Goal: Navigation & Orientation: Find specific page/section

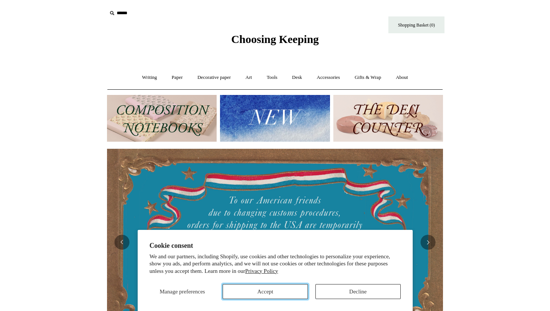
click at [265, 293] on button "Accept" at bounding box center [264, 291] width 85 height 15
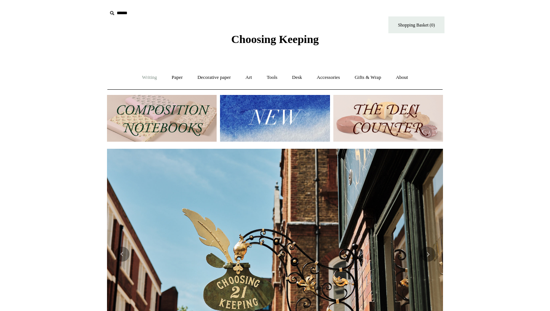
click at [142, 77] on link "Writing +" at bounding box center [149, 78] width 28 height 20
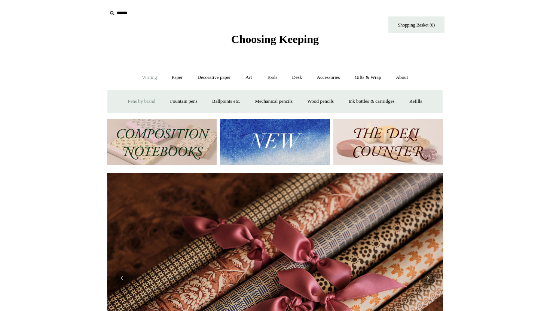
scroll to position [0, 671]
click at [246, 77] on link "Art +" at bounding box center [249, 78] width 20 height 20
click at [151, 104] on link "Watercolour & Paint" at bounding box center [137, 102] width 53 height 20
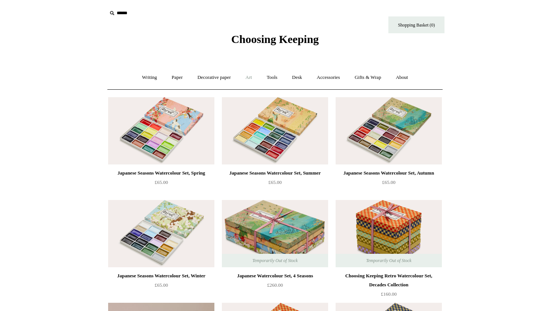
click at [244, 76] on link "Art +" at bounding box center [249, 78] width 20 height 20
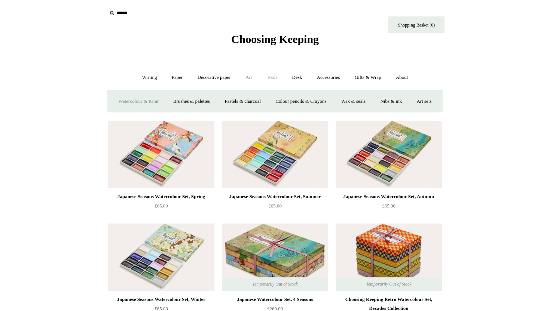
click at [263, 75] on link "Tools +" at bounding box center [272, 78] width 24 height 20
click at [323, 75] on link "Accessories +" at bounding box center [328, 78] width 37 height 20
click at [304, 103] on link "Ceramics +" at bounding box center [302, 102] width 32 height 20
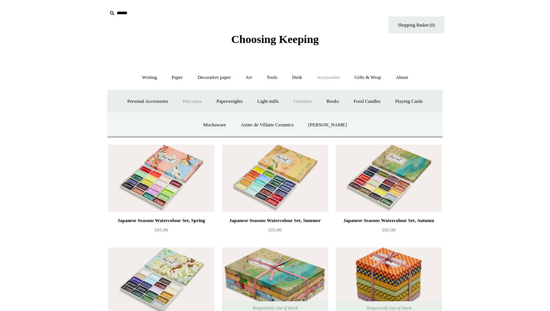
click at [192, 98] on link "Pen cases" at bounding box center [192, 102] width 32 height 20
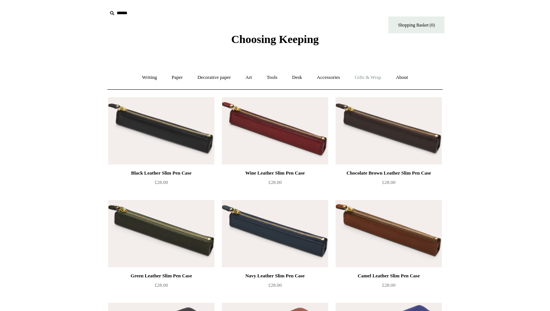
click at [365, 76] on link "Gifts & Wrap +" at bounding box center [368, 78] width 40 height 20
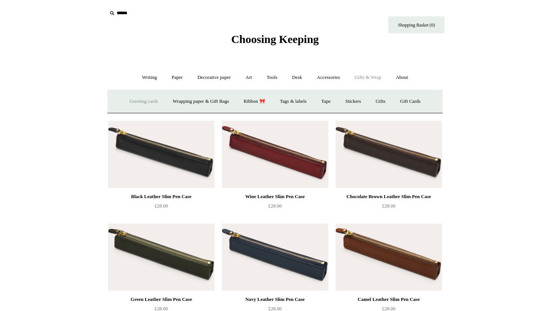
click at [126, 101] on link "Greeting cards +" at bounding box center [144, 102] width 42 height 20
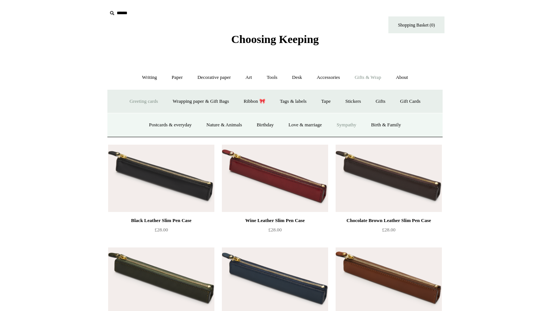
click at [353, 127] on link "Sympathy" at bounding box center [346, 125] width 33 height 20
